Goal: Information Seeking & Learning: Learn about a topic

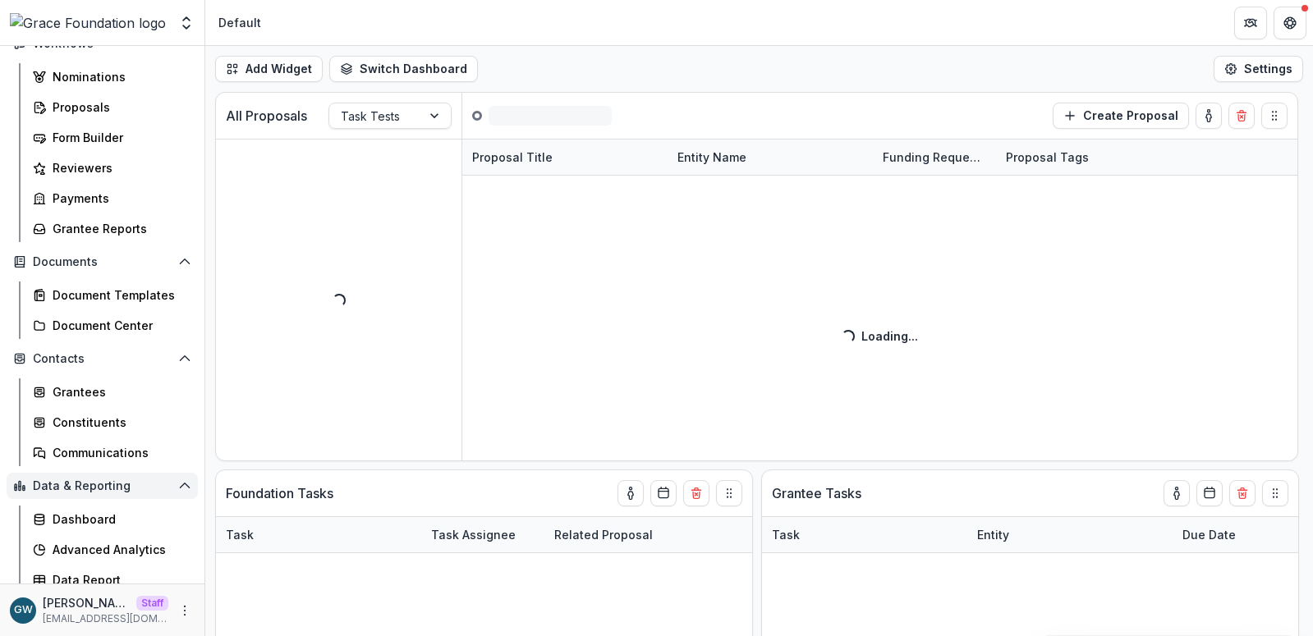
scroll to position [218, 0]
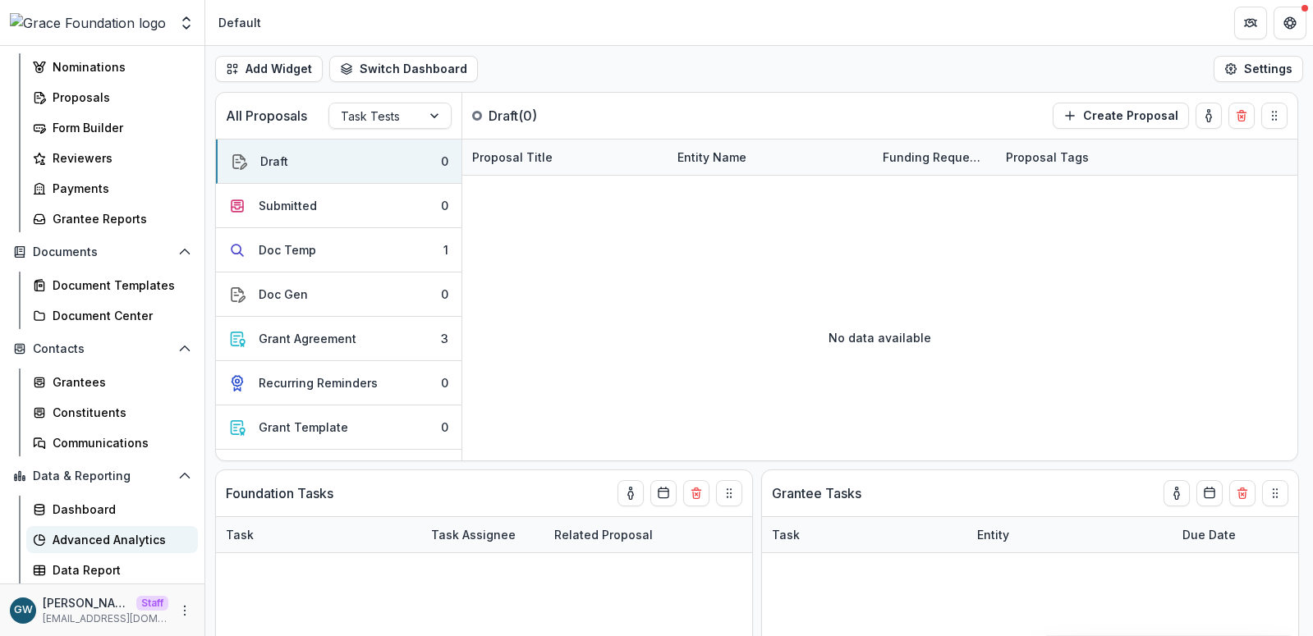
select select "******"
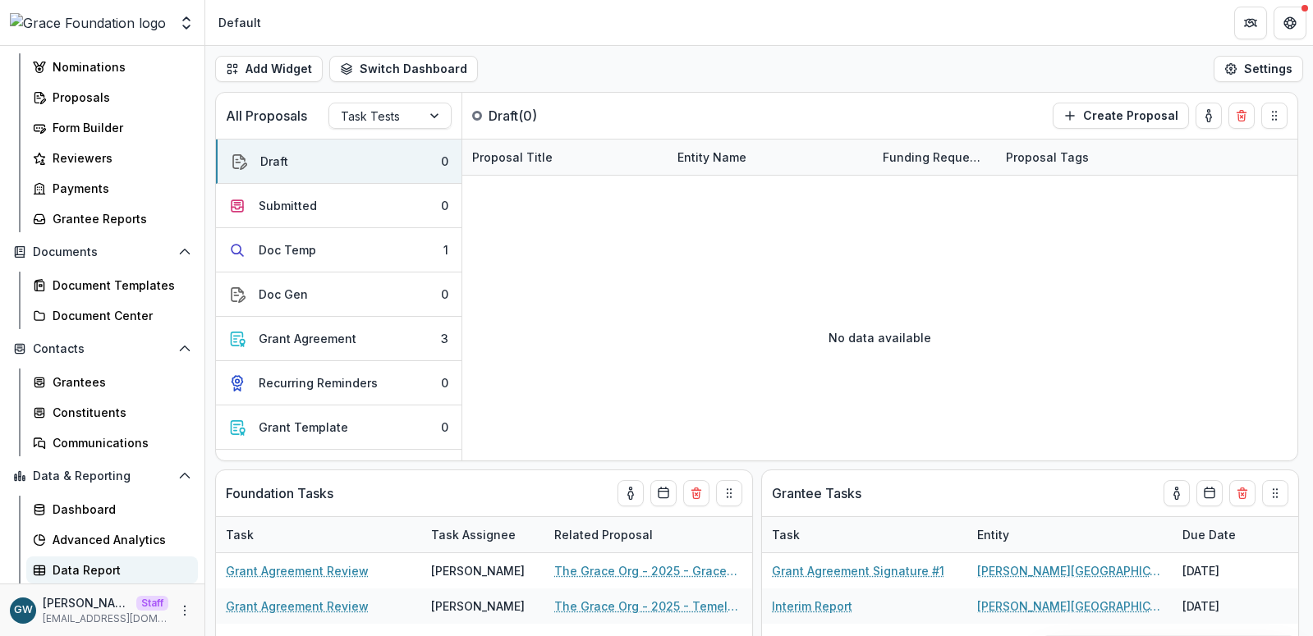
click at [116, 573] on div "Data Report" at bounding box center [119, 569] width 132 height 17
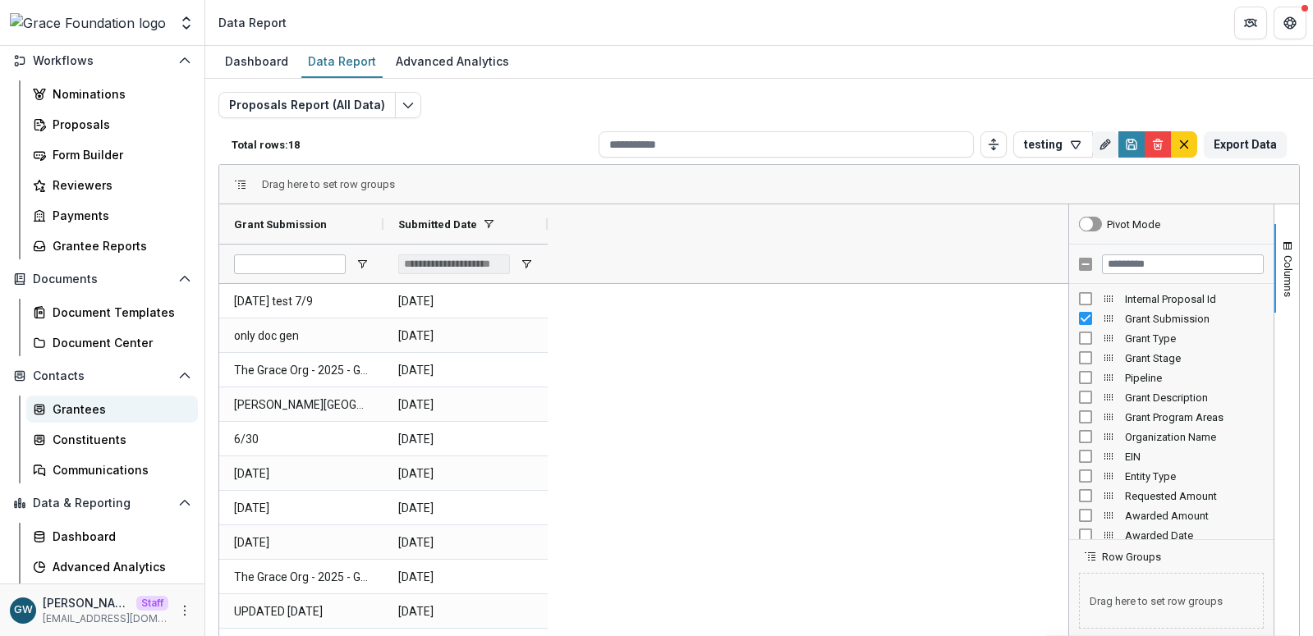
scroll to position [190, 0]
click at [103, 410] on div "Grantees" at bounding box center [119, 409] width 132 height 17
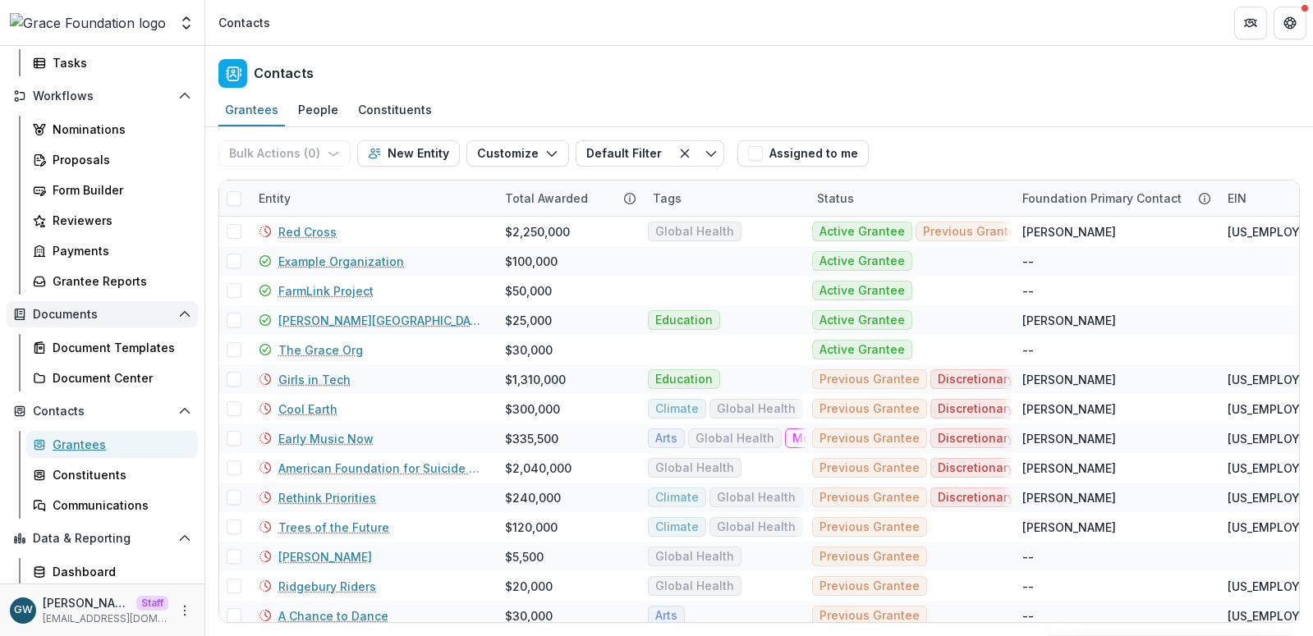
scroll to position [65, 0]
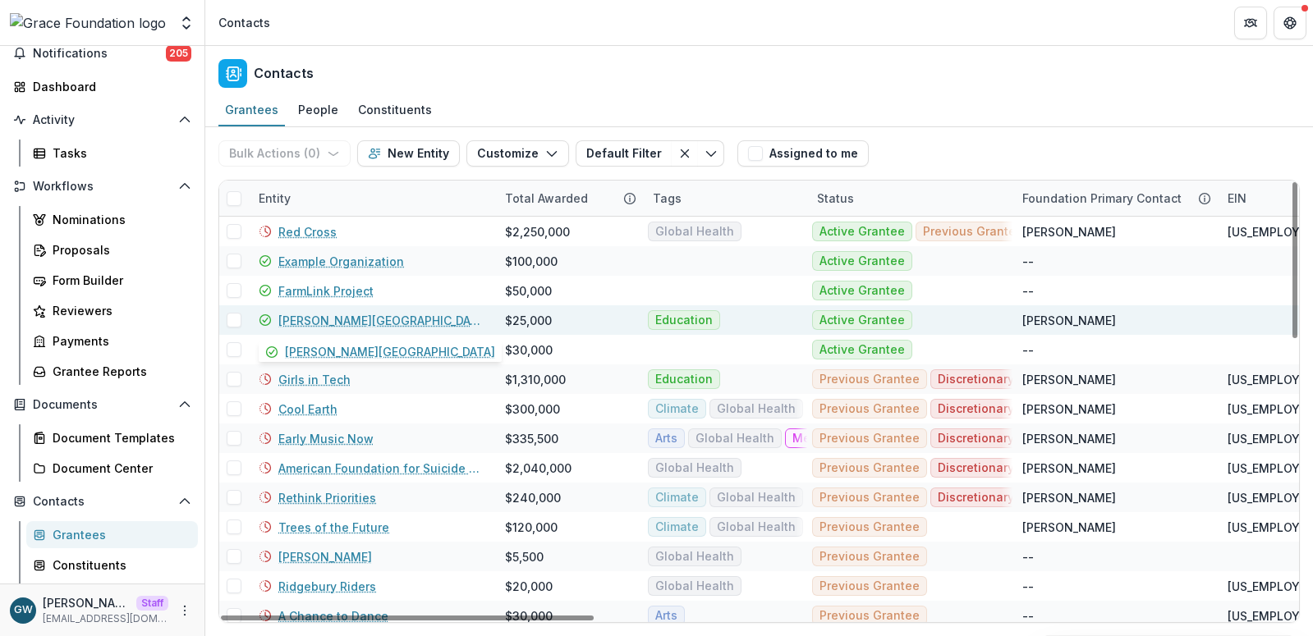
click at [309, 322] on link "[PERSON_NAME][GEOGRAPHIC_DATA]" at bounding box center [381, 320] width 207 height 17
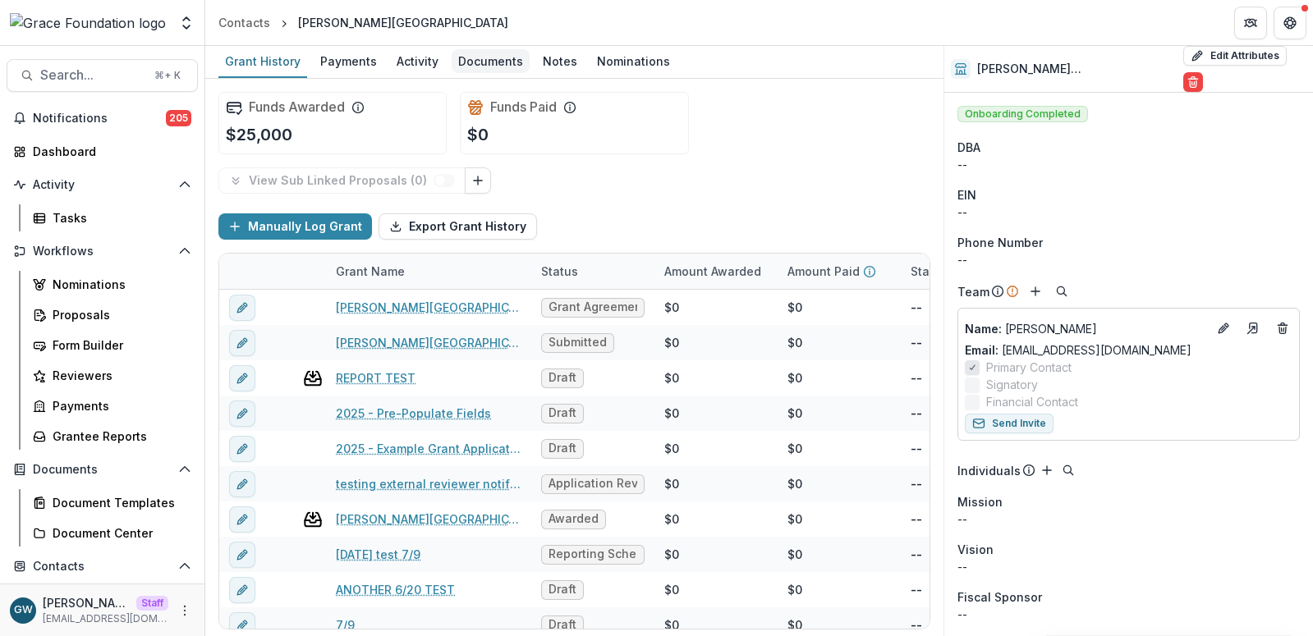
click at [485, 64] on div "Documents" at bounding box center [490, 61] width 78 height 24
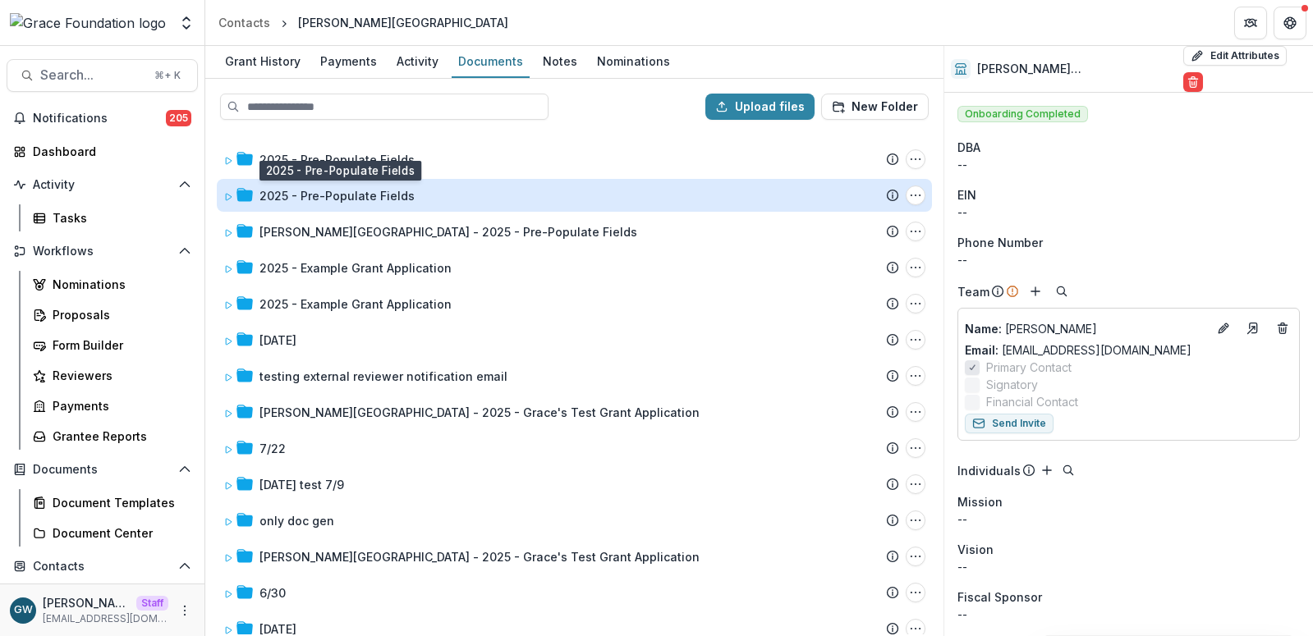
click at [323, 196] on div "2025 - Pre-Populate Fields" at bounding box center [336, 195] width 155 height 17
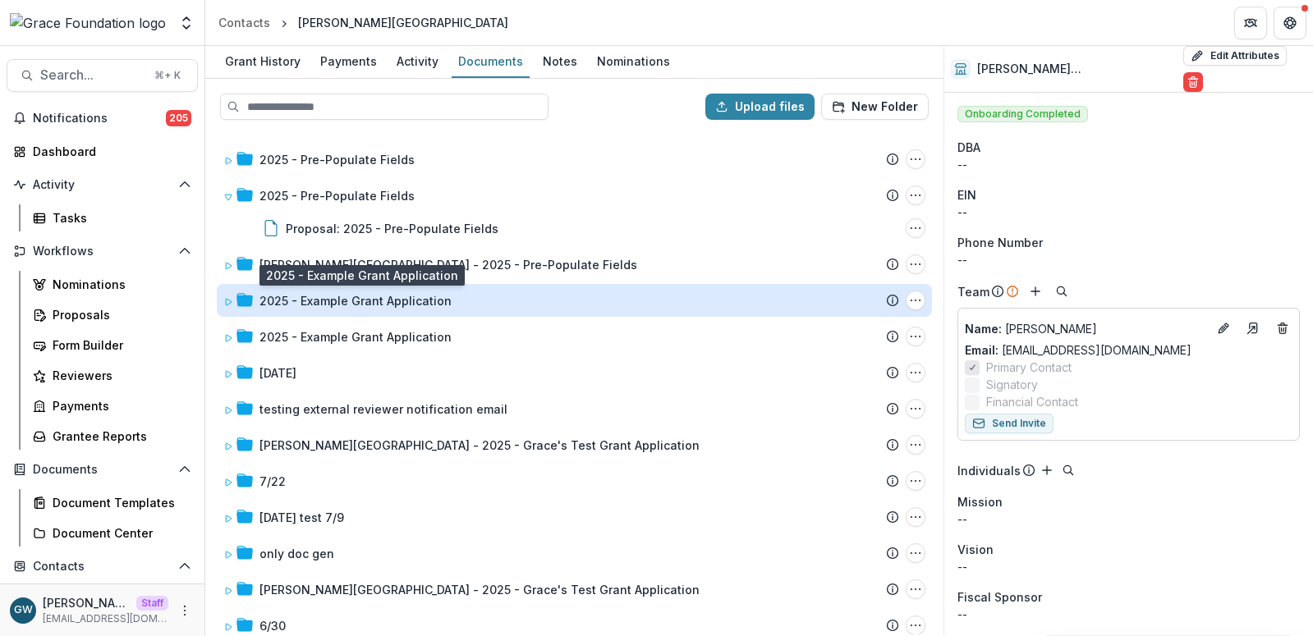
click at [332, 301] on div "2025 - Example Grant Application" at bounding box center [355, 300] width 192 height 17
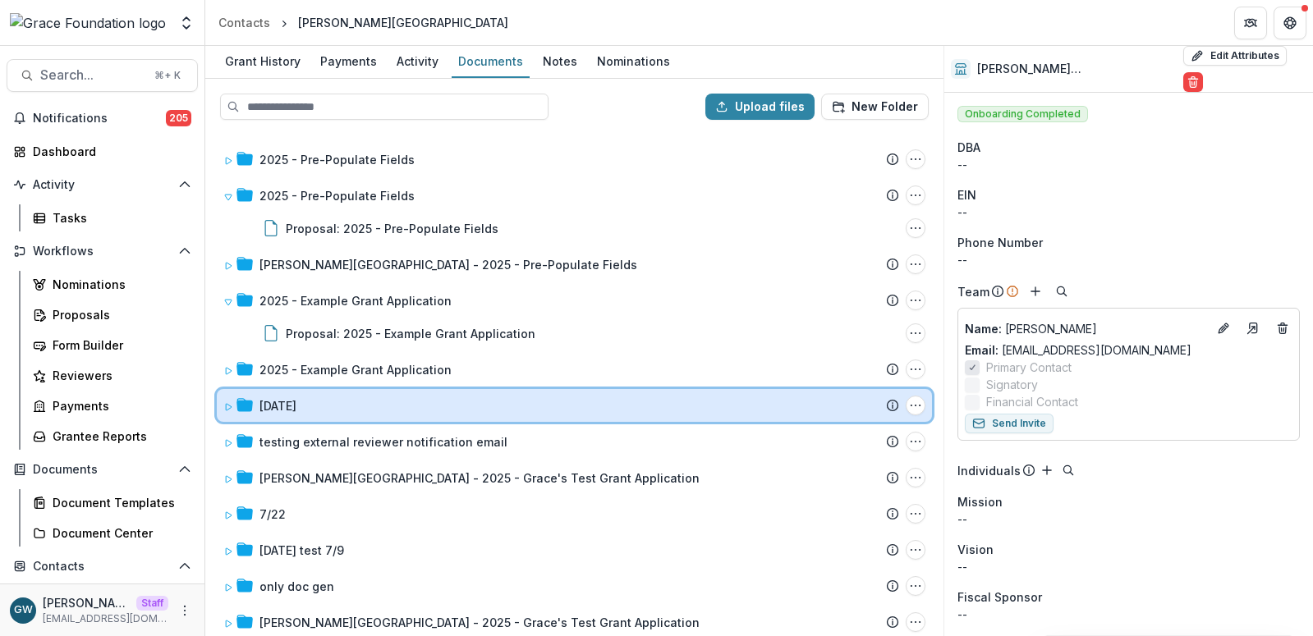
click at [313, 400] on div "[DATE]" at bounding box center [578, 405] width 639 height 17
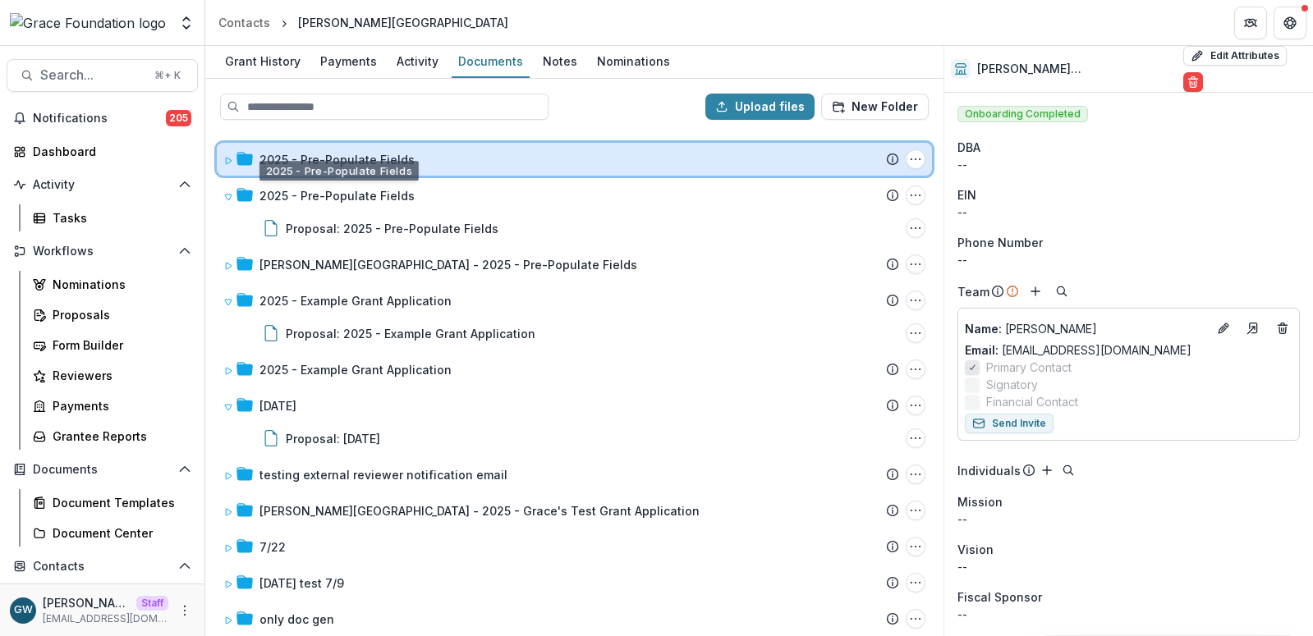
click at [349, 168] on div "2025 - Pre-Populate Fields Submission Temelio Proposal Attached proposal docume…" at bounding box center [574, 159] width 715 height 33
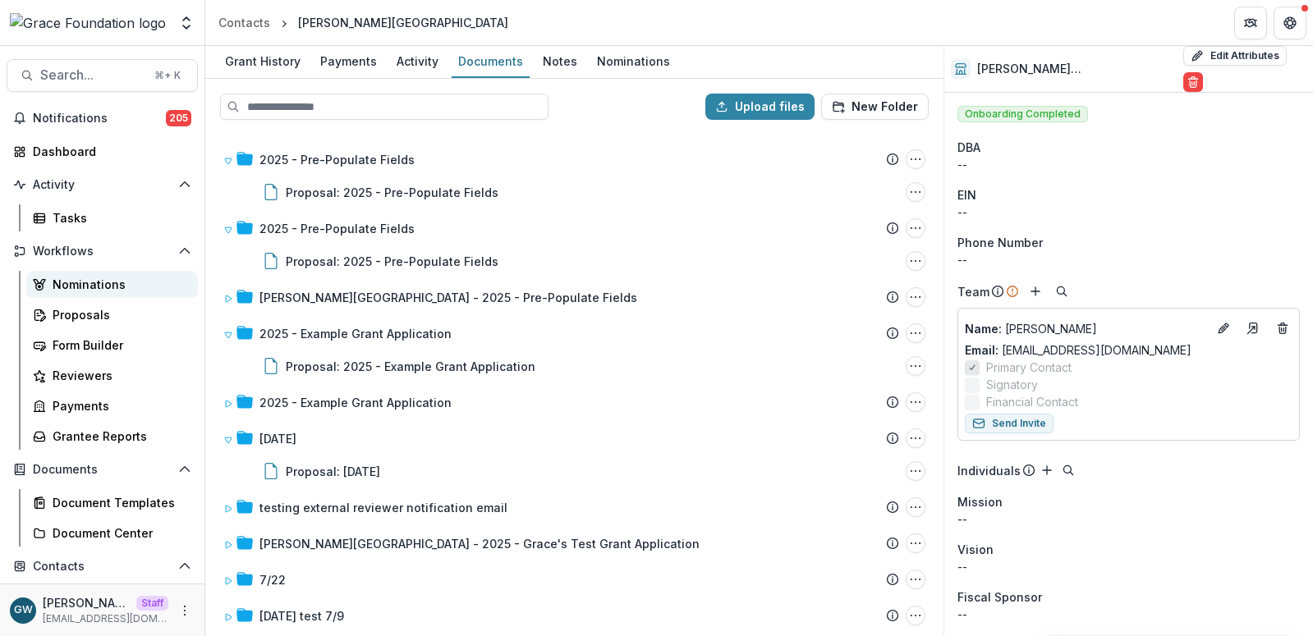
click at [101, 280] on div "Nominations" at bounding box center [119, 284] width 132 height 17
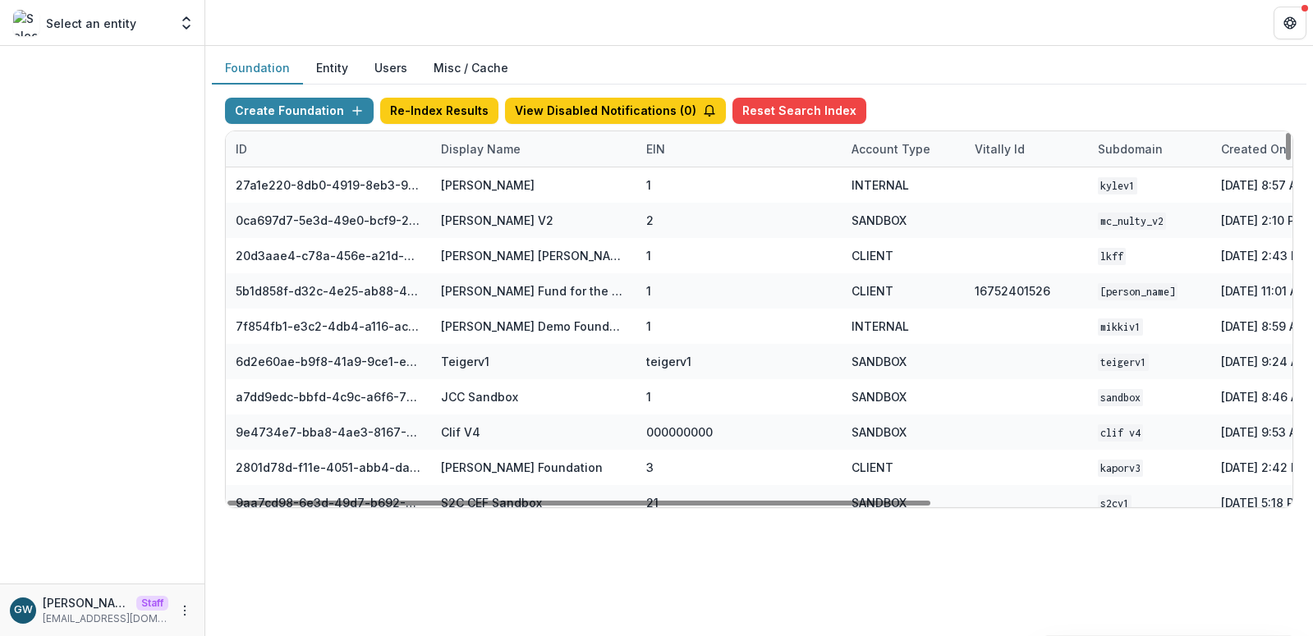
click at [474, 150] on div "Display Name" at bounding box center [480, 148] width 99 height 17
click at [479, 197] on input at bounding box center [532, 186] width 197 height 26
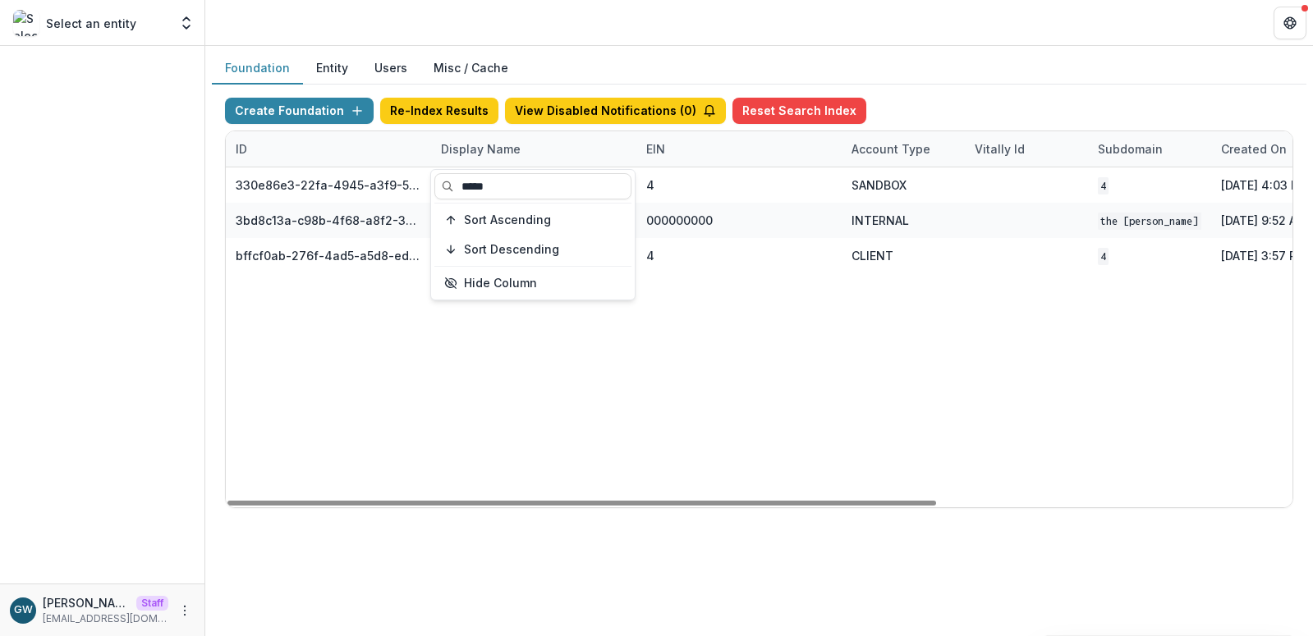
type input "*****"
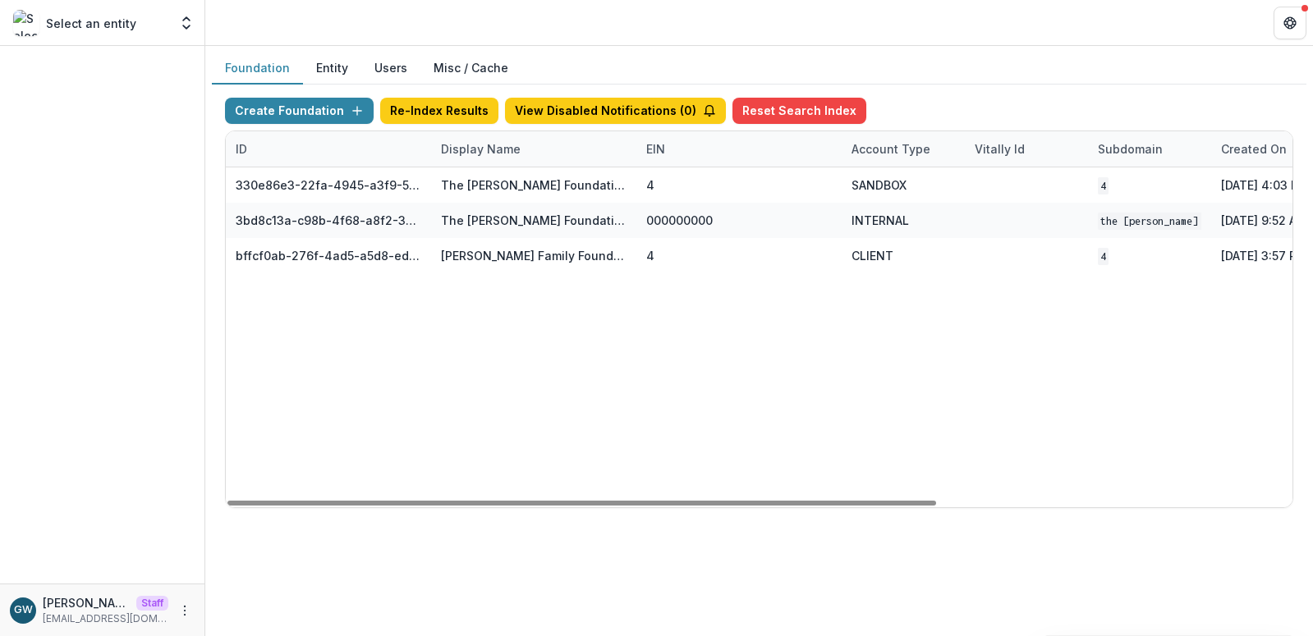
click at [1100, 39] on header at bounding box center [758, 22] width 1107 height 45
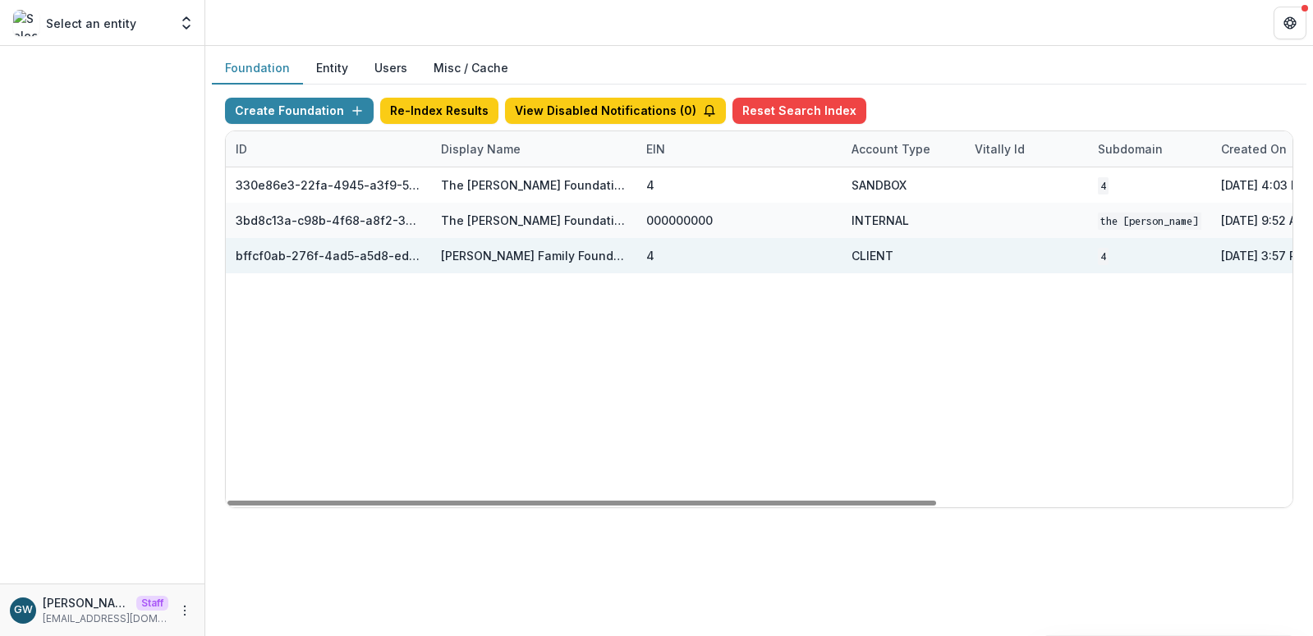
scroll to position [0, 534]
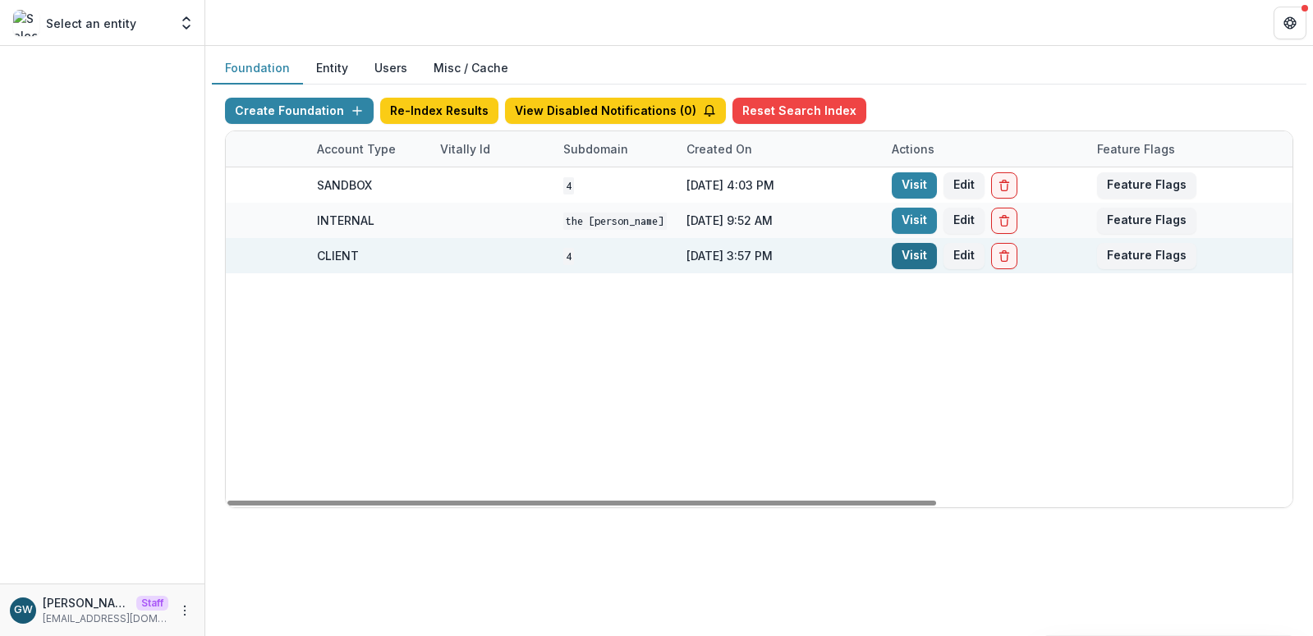
click at [916, 250] on link "Visit" at bounding box center [913, 256] width 45 height 26
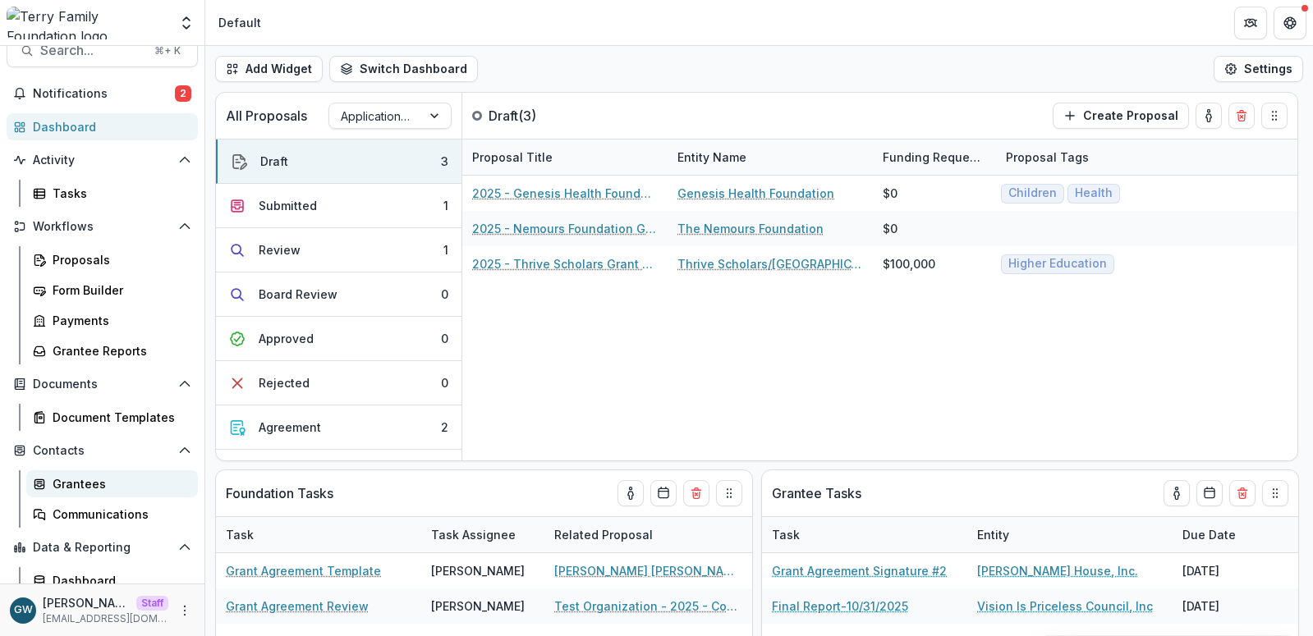
scroll to position [25, 0]
click at [101, 268] on link "Proposals" at bounding box center [112, 258] width 172 height 27
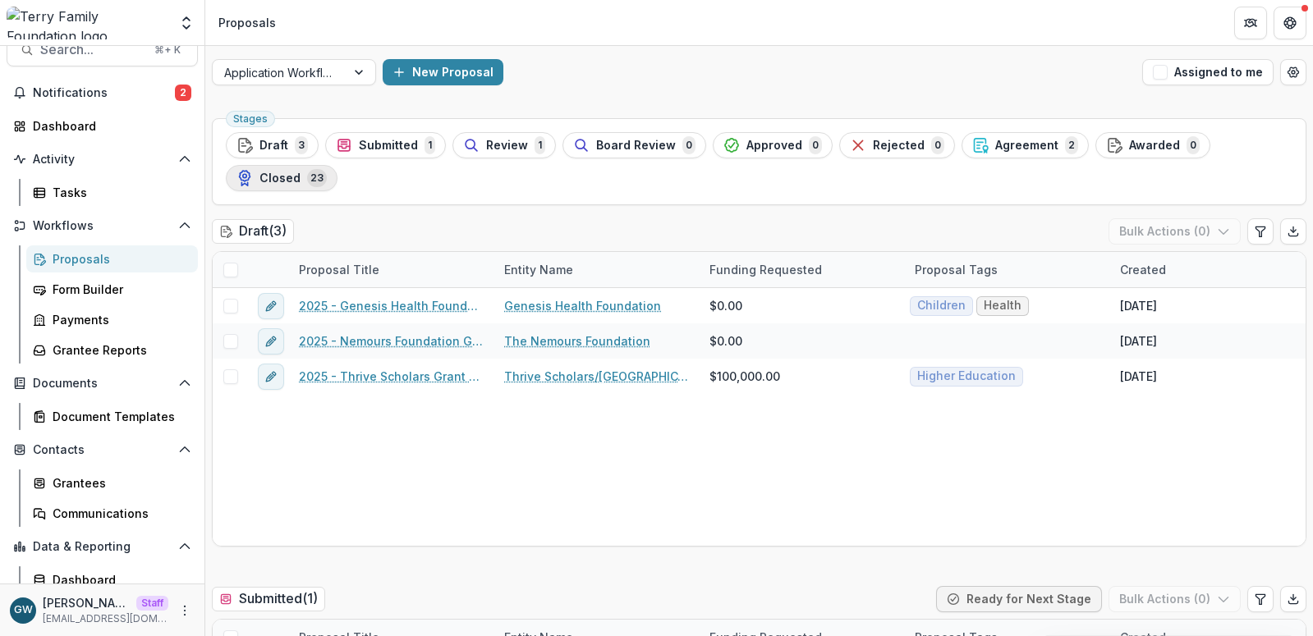
click at [291, 182] on span "Closed" at bounding box center [279, 179] width 41 height 14
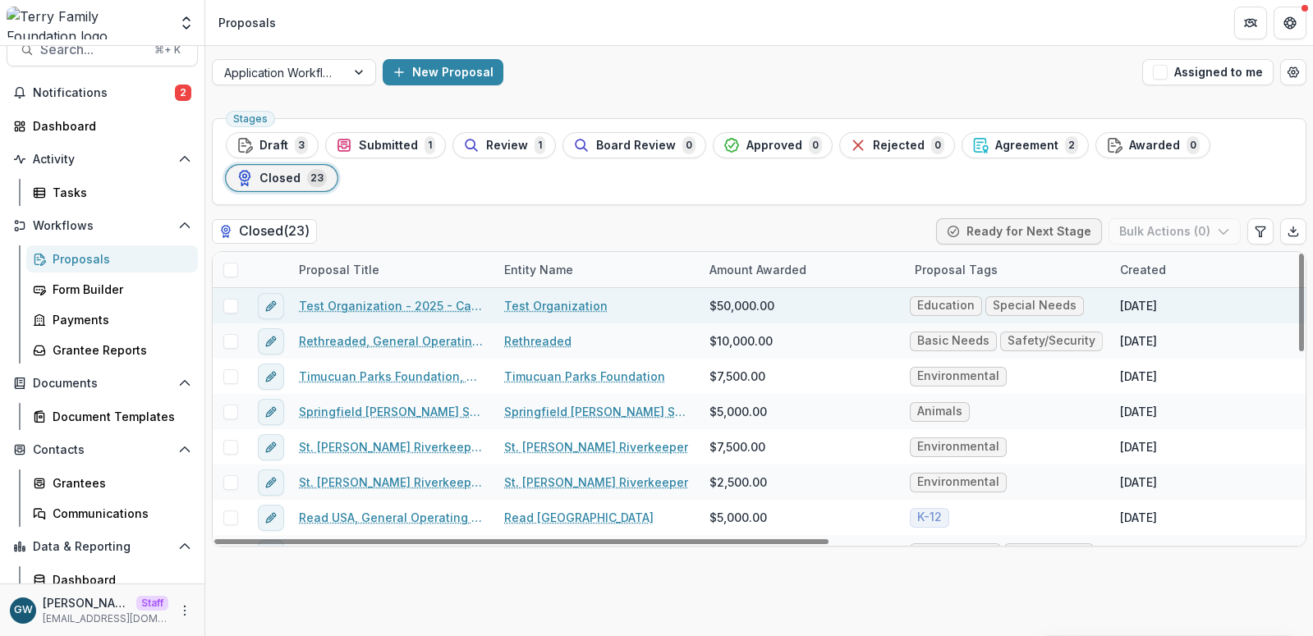
click at [420, 309] on link "Test Organization - 2025 - Capital Campaign/Endowment Application" at bounding box center [392, 305] width 186 height 17
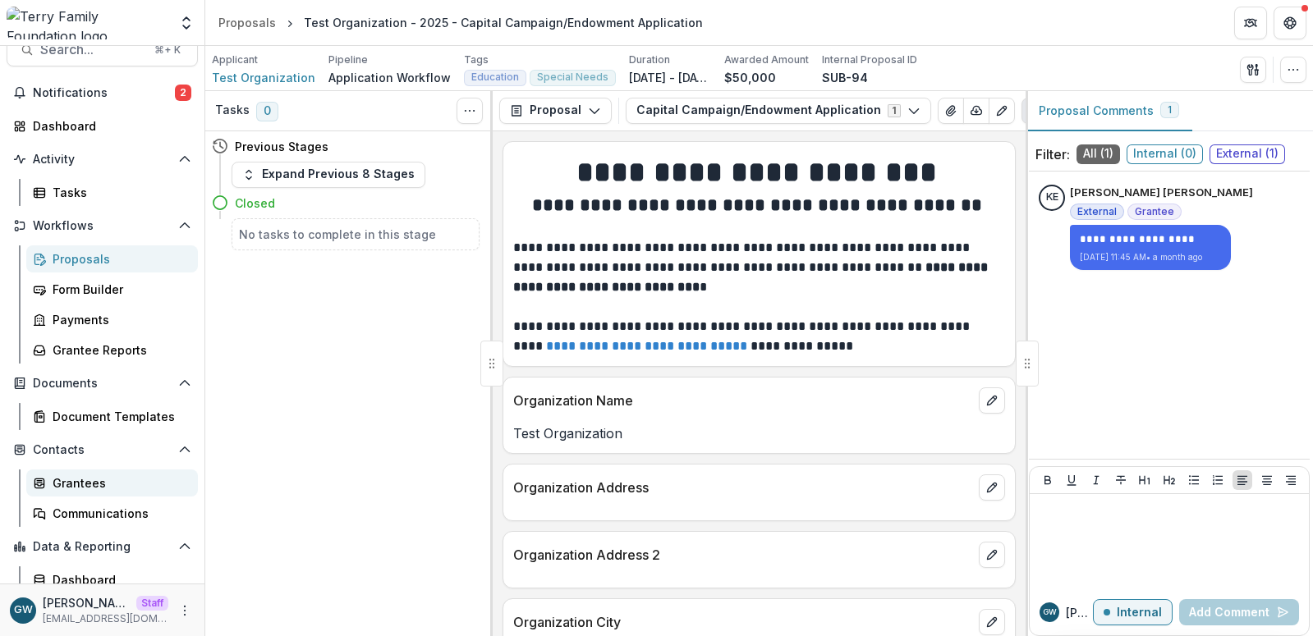
click at [92, 482] on div "Grantees" at bounding box center [119, 482] width 132 height 17
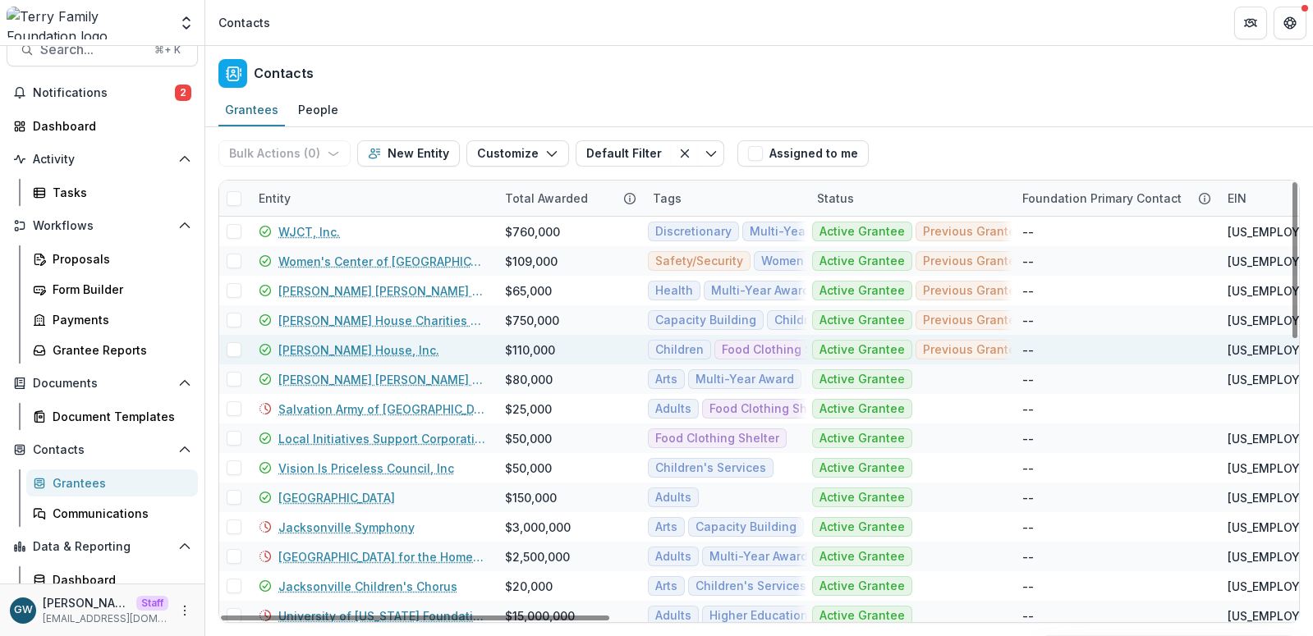
click at [347, 347] on link "Hubbard House, Inc." at bounding box center [358, 349] width 161 height 17
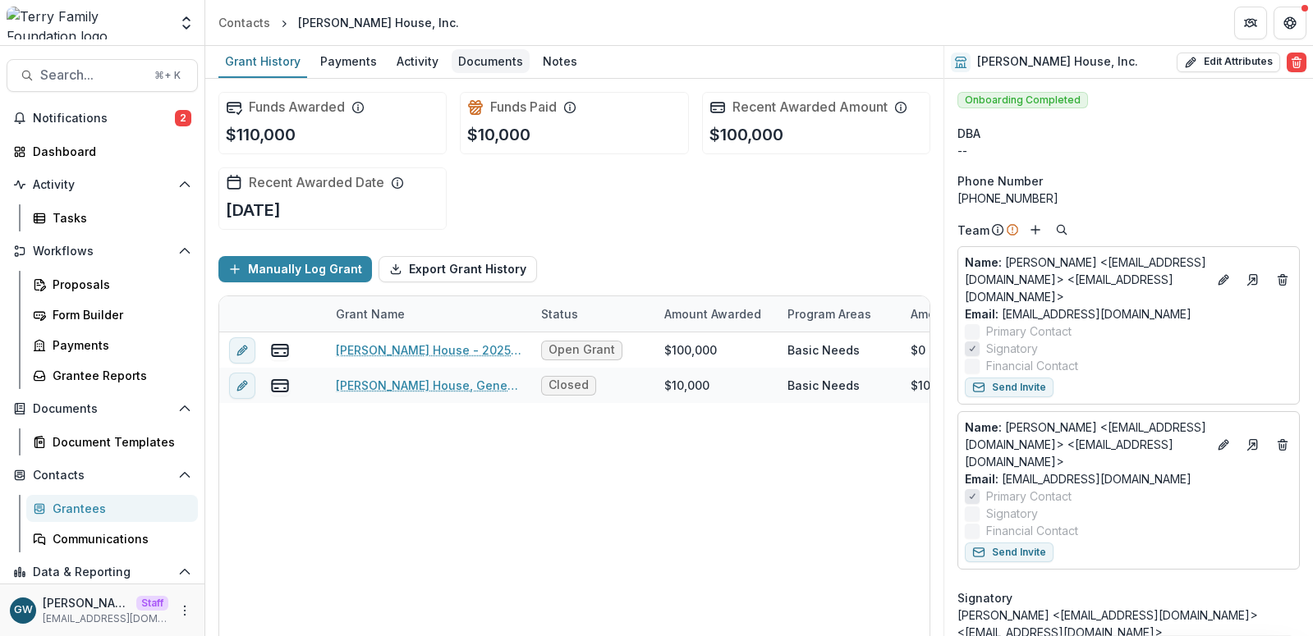
click at [493, 66] on div "Documents" at bounding box center [490, 61] width 78 height 24
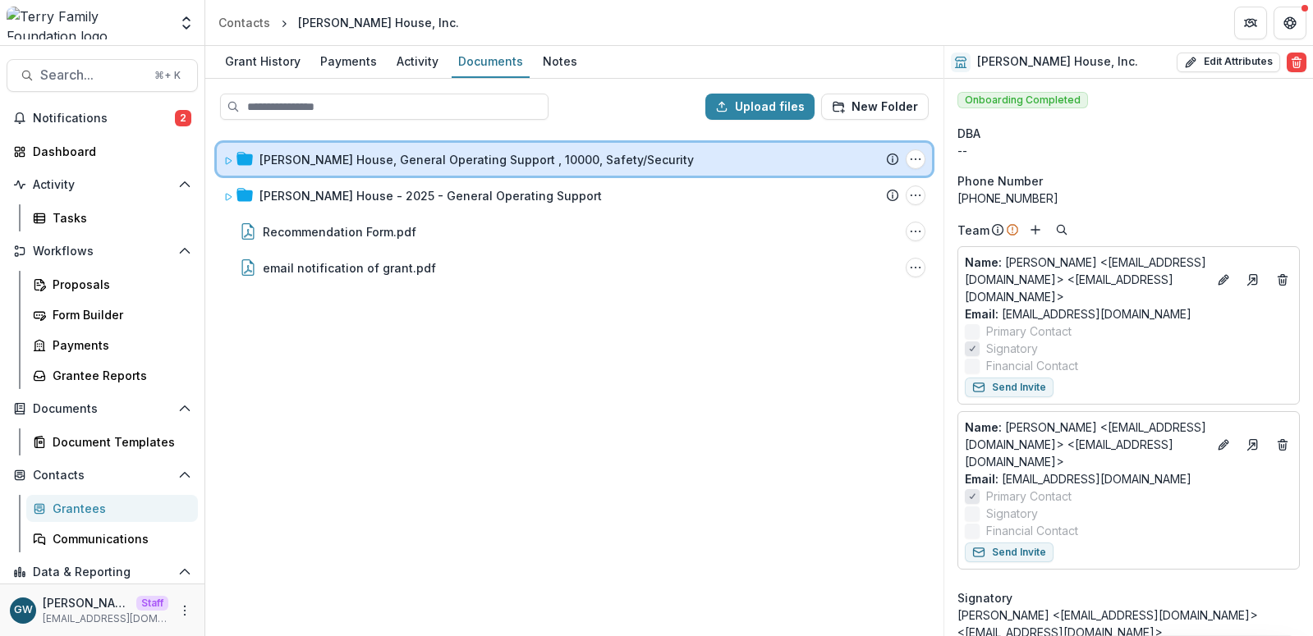
click at [230, 160] on icon at bounding box center [228, 161] width 10 height 10
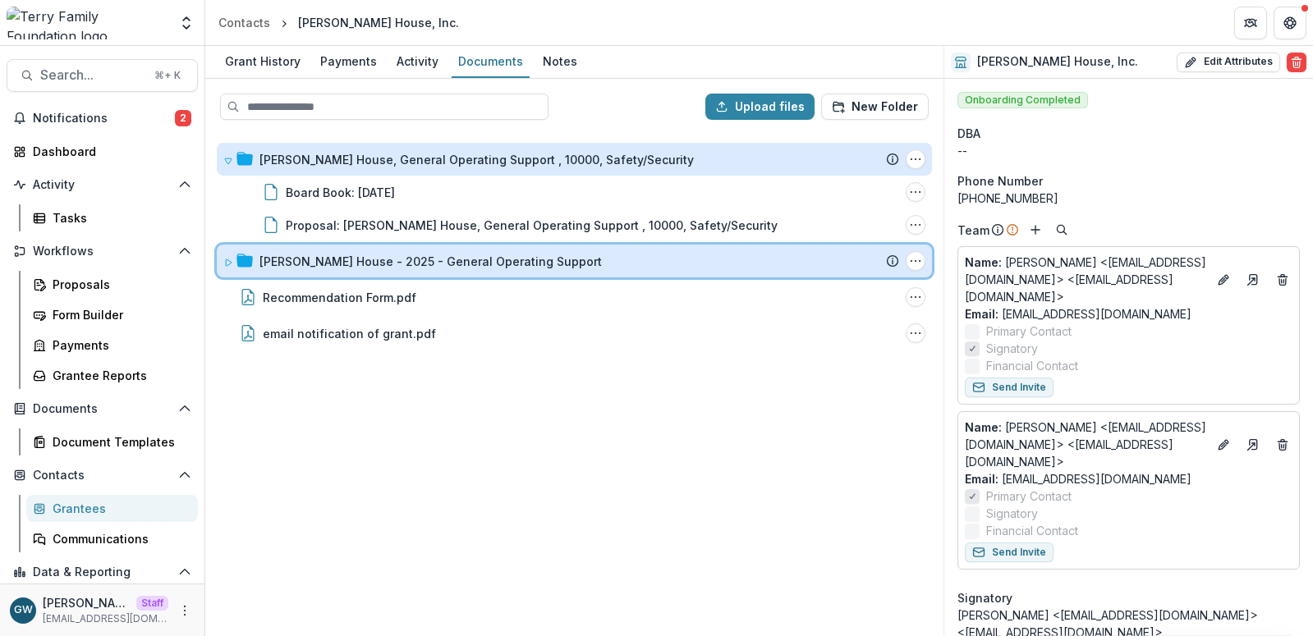
click at [228, 264] on icon at bounding box center [228, 263] width 10 height 10
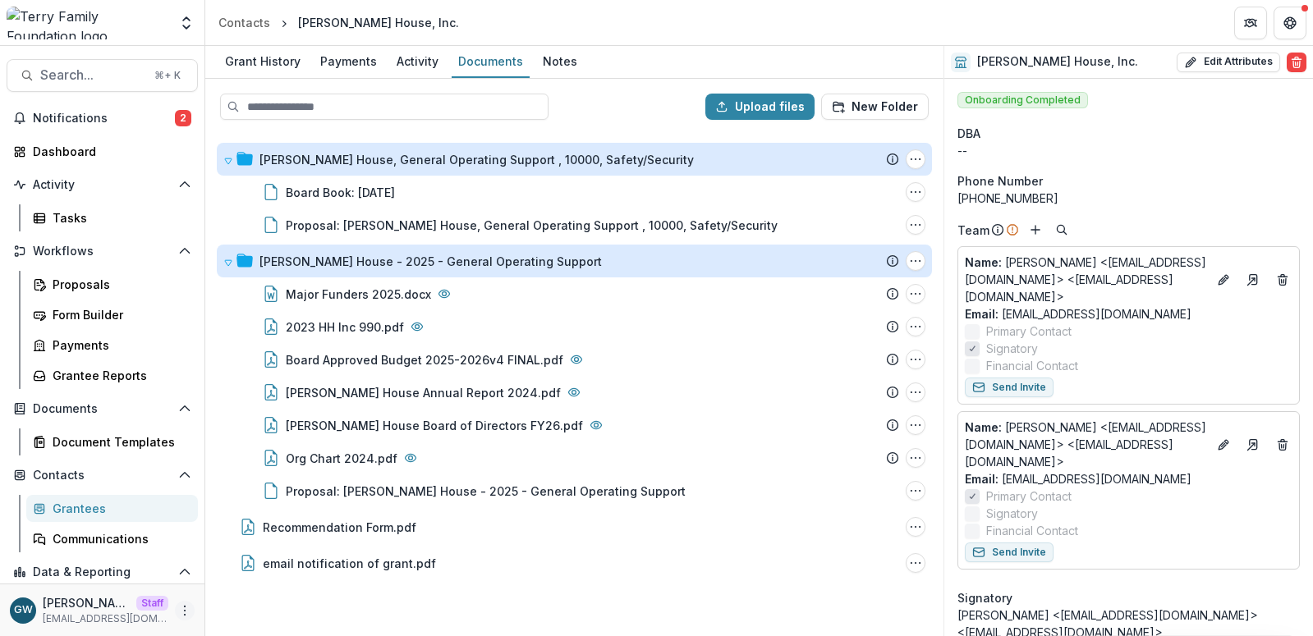
click at [185, 614] on circle "More" at bounding box center [185, 614] width 1 height 1
click at [257, 553] on link "Help Center" at bounding box center [288, 548] width 176 height 27
